Goal: Complete application form: Complete application form

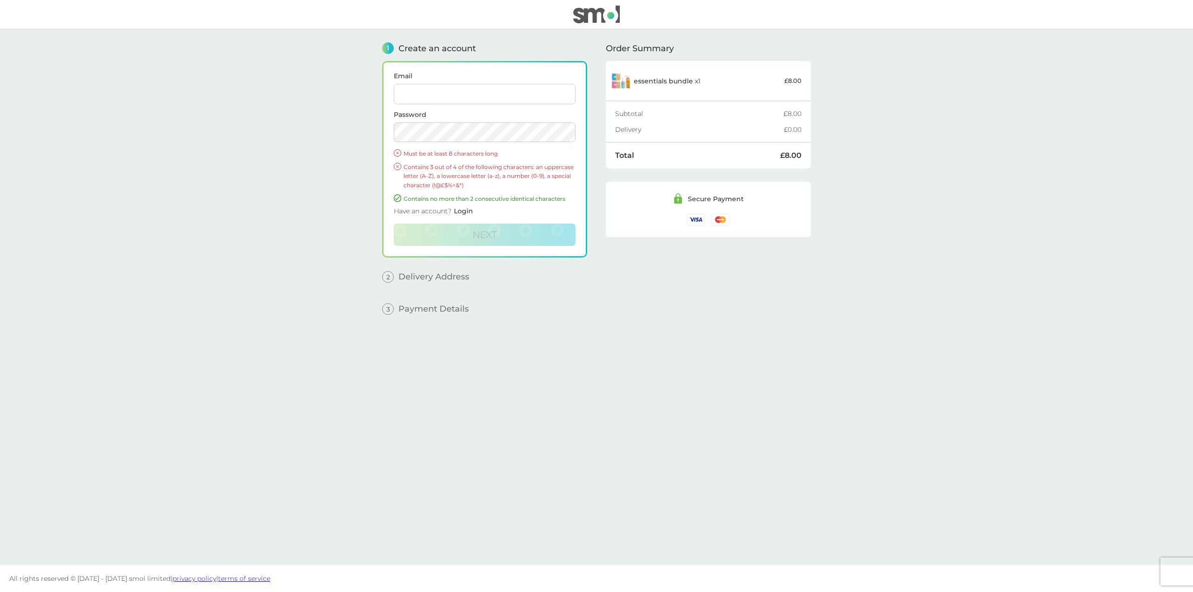
click at [428, 90] on input "Email" at bounding box center [485, 94] width 182 height 21
drag, startPoint x: 451, startPoint y: 94, endPoint x: 427, endPoint y: 97, distance: 24.5
click at [427, 97] on input "[EMAIL_ADDRESS][DOMAIN_NAME]" at bounding box center [485, 94] width 182 height 21
click at [453, 93] on input "[EMAIL_ADDRESS][DOMAIN_NAME]" at bounding box center [485, 94] width 182 height 21
drag, startPoint x: 451, startPoint y: 93, endPoint x: 431, endPoint y: 91, distance: 20.1
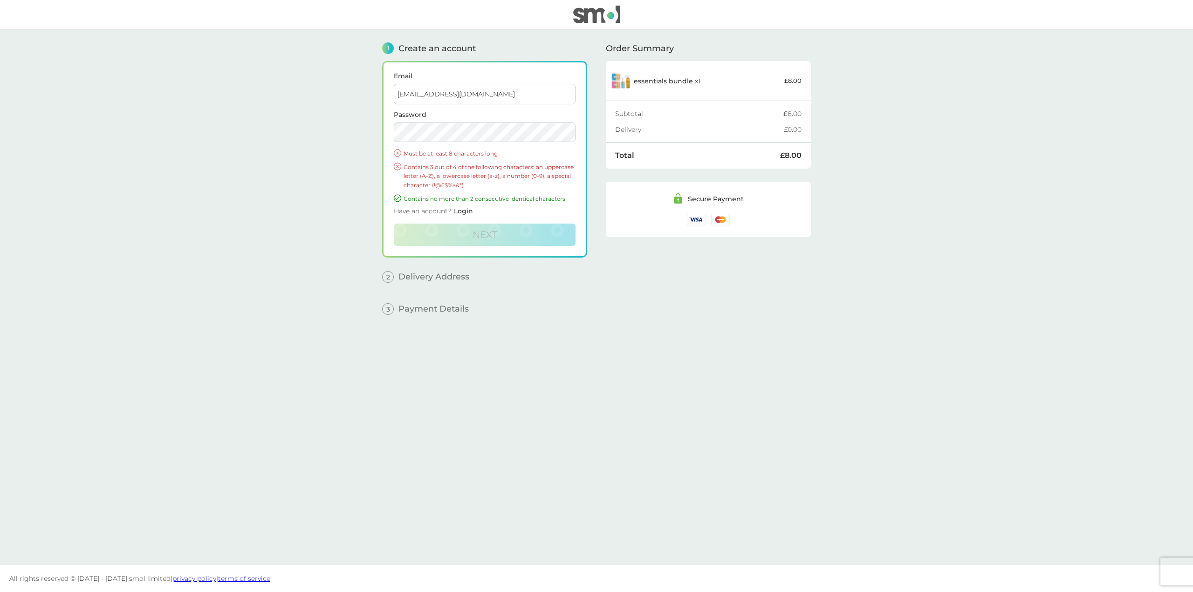
click at [431, 91] on input "[EMAIL_ADDRESS][DOMAIN_NAME]" at bounding box center [485, 94] width 182 height 21
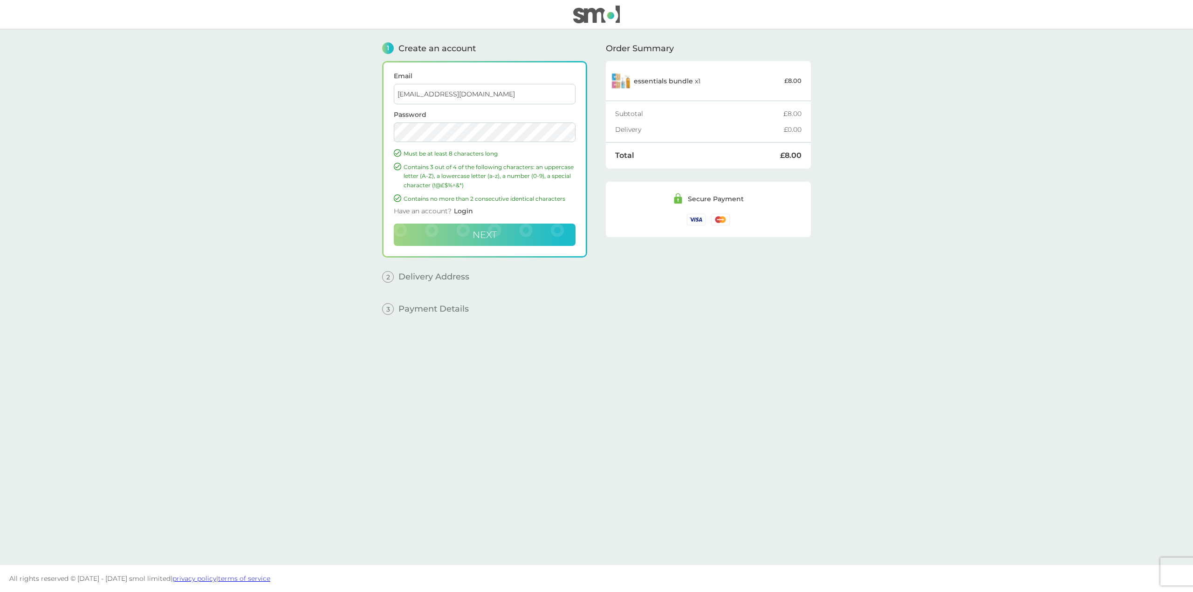
click at [509, 236] on button "Next" at bounding box center [485, 235] width 182 height 22
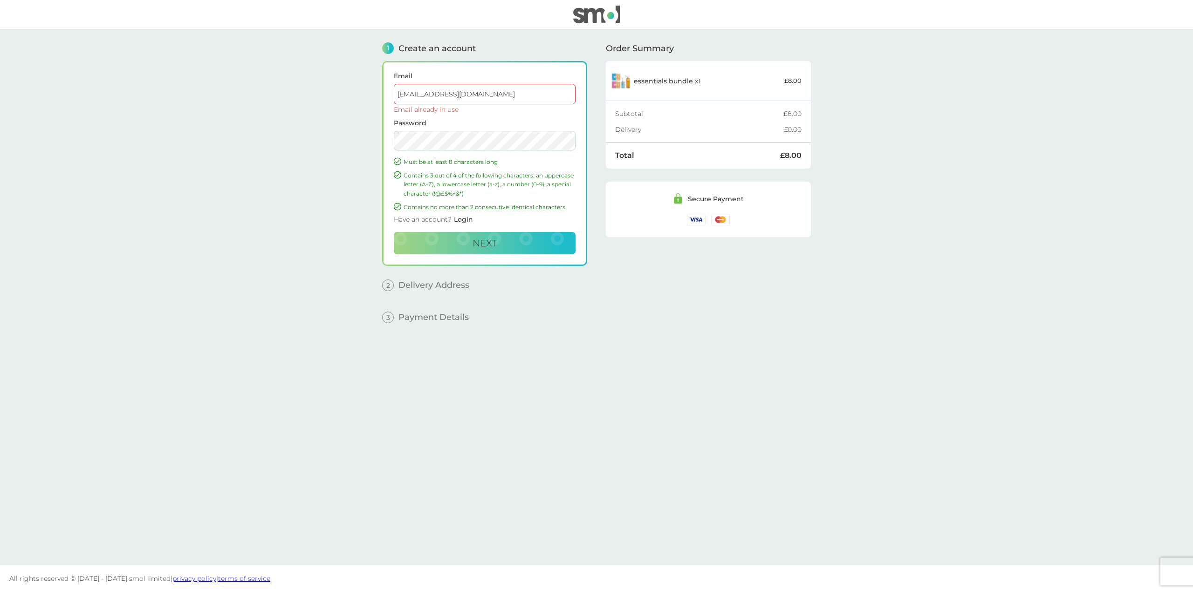
drag, startPoint x: 477, startPoint y: 97, endPoint x: 382, endPoint y: 93, distance: 95.2
click at [382, 93] on div "1 Create an account Email [EMAIL_ADDRESS][DOMAIN_NAME] Email already in use Pas…" at bounding box center [596, 297] width 447 height 536
type input "[EMAIL_ADDRESS][DOMAIN_NAME]"
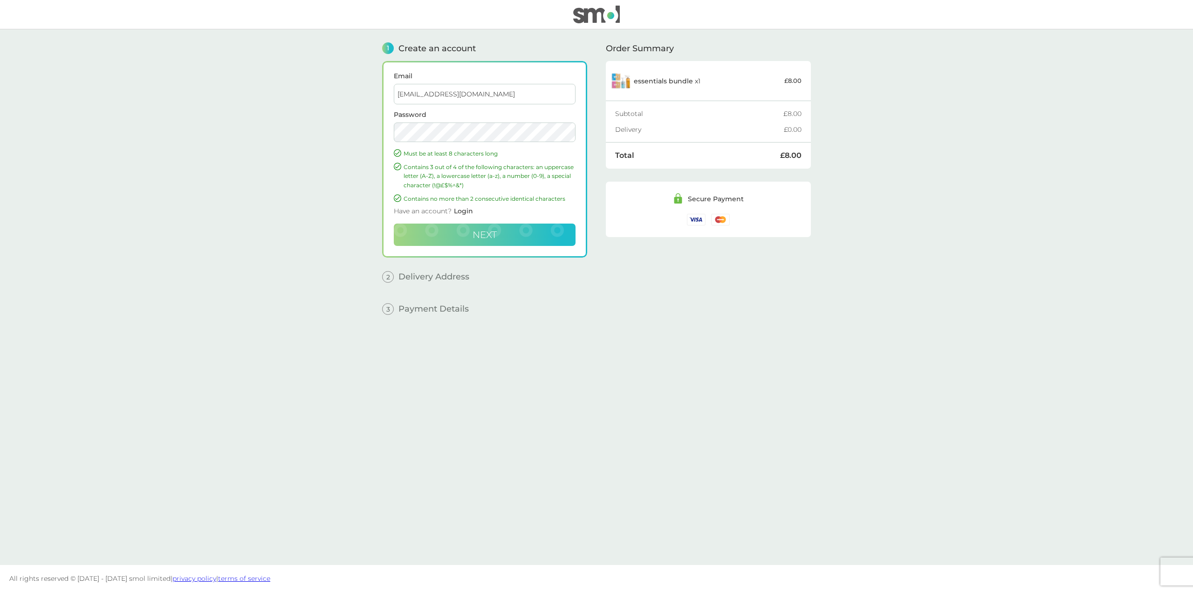
click at [503, 233] on button "Next" at bounding box center [485, 235] width 182 height 22
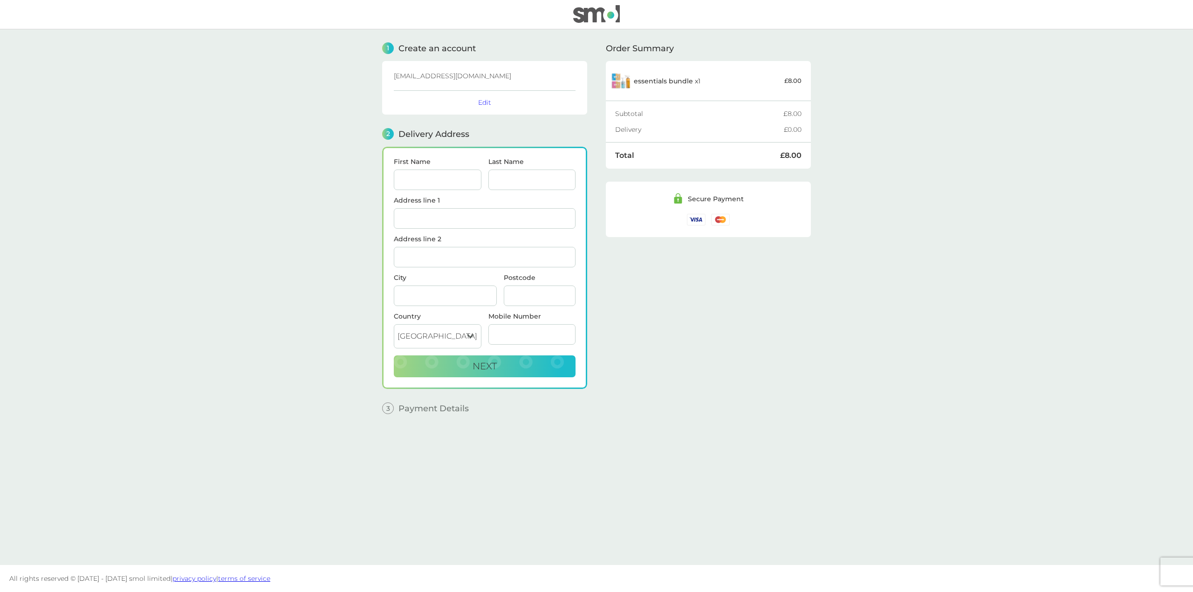
click at [446, 174] on input "First Name" at bounding box center [438, 180] width 88 height 21
type input "roisin"
type input "[PERSON_NAME]"
type input "[STREET_ADDRESS]"
type input "[GEOGRAPHIC_DATA]"
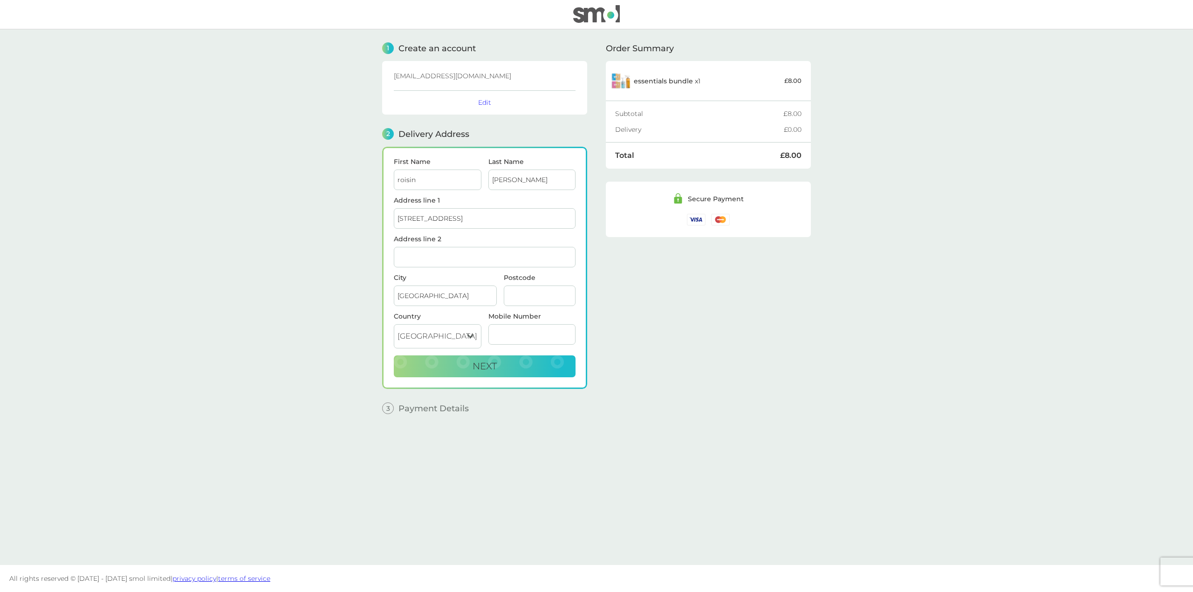
type input "SE13 6EP"
type input "07748186856"
drag, startPoint x: 530, startPoint y: 182, endPoint x: 485, endPoint y: 179, distance: 45.7
click at [485, 179] on div "Last Name [PERSON_NAME]" at bounding box center [532, 177] width 95 height 39
type input "[PERSON_NAME]"
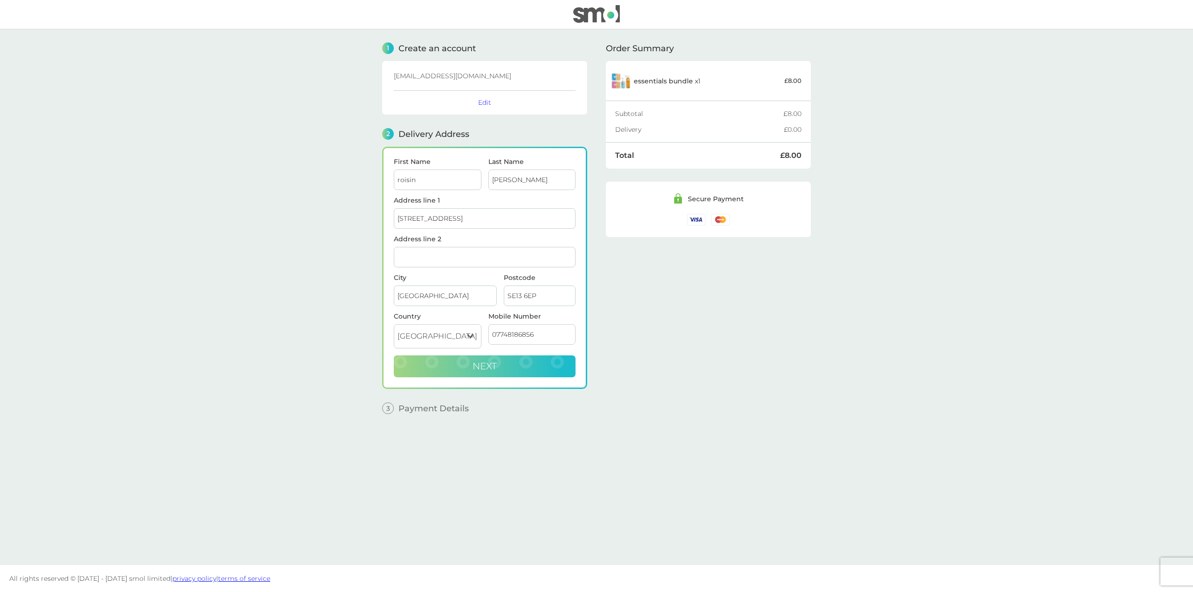
click at [536, 366] on button "Next" at bounding box center [485, 366] width 182 height 22
checkbox input "true"
